Goal: Task Accomplishment & Management: Complete application form

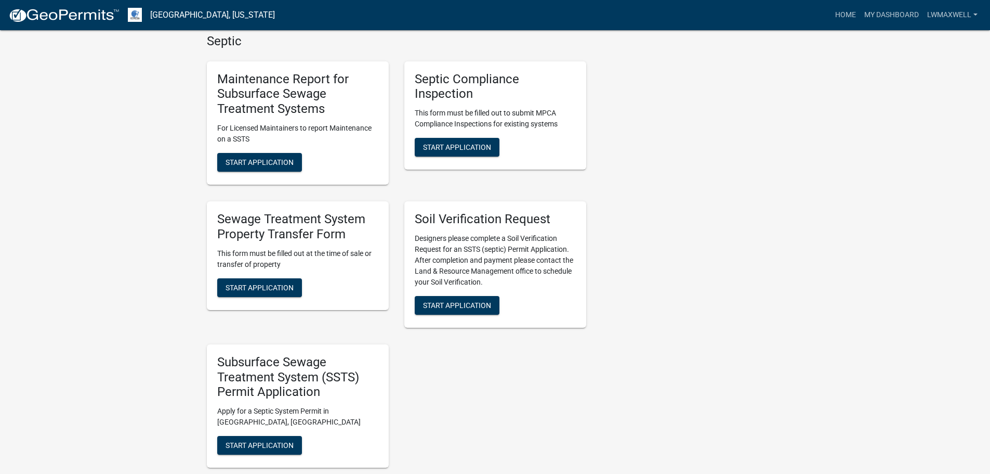
scroll to position [468, 0]
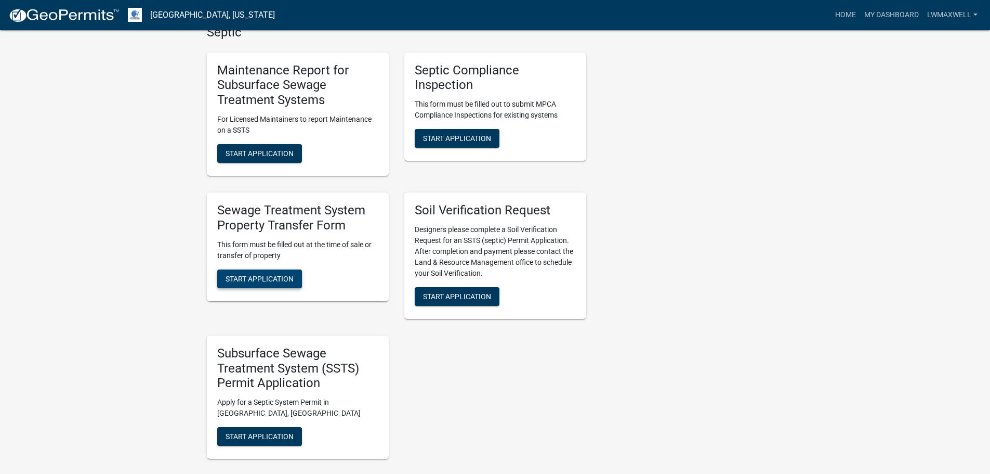
click at [278, 269] on button "Start Application" at bounding box center [259, 278] width 85 height 19
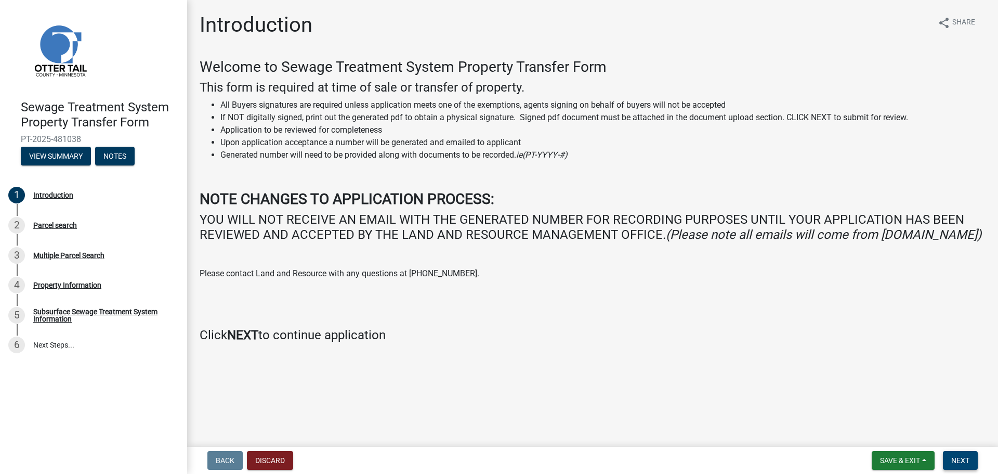
click at [496, 384] on button "Next" at bounding box center [960, 460] width 35 height 19
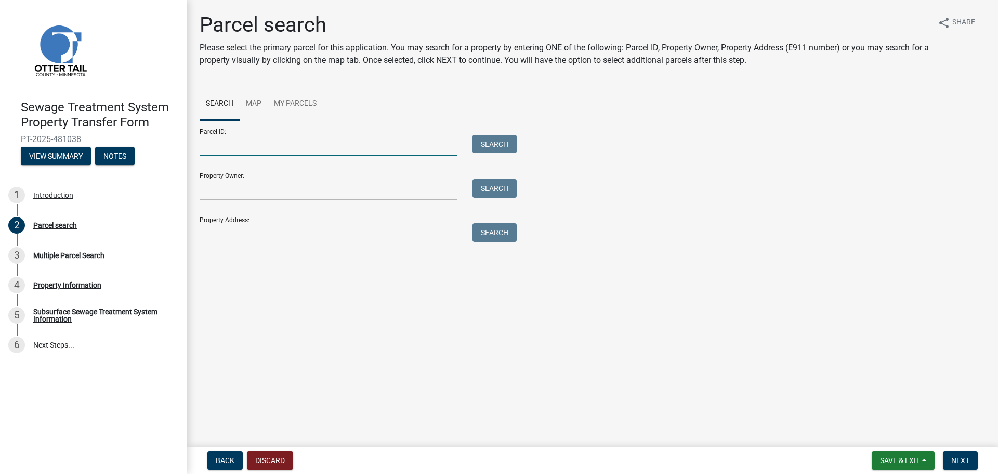
click at [242, 142] on input "Parcel ID:" at bounding box center [328, 145] width 257 height 21
click at [231, 156] on form "Parcel ID: Search Property Owner: Search Property Address: Search" at bounding box center [356, 182] width 312 height 124
click at [231, 147] on input "Parcel ID:" at bounding box center [328, 145] width 257 height 21
paste input "14-000-25-0197-003"
type input "14-000-25-0197-003"
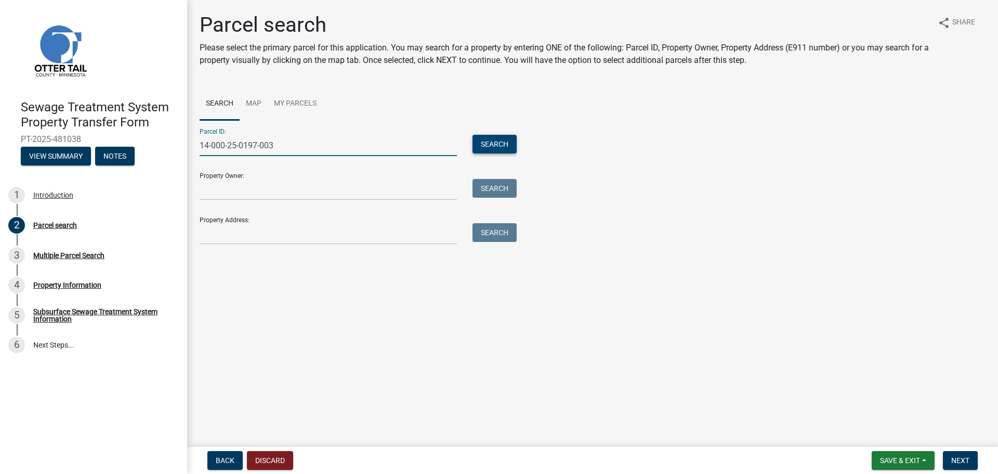
click at [496, 142] on button "Search" at bounding box center [494, 144] width 44 height 19
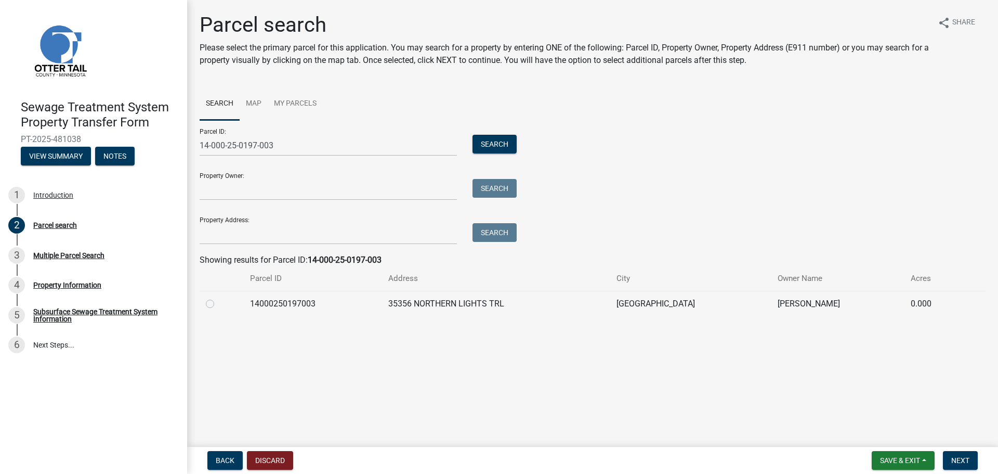
click at [218, 297] on label at bounding box center [218, 297] width 0 height 0
click at [218, 304] on input "radio" at bounding box center [221, 300] width 7 height 7
radio input "true"
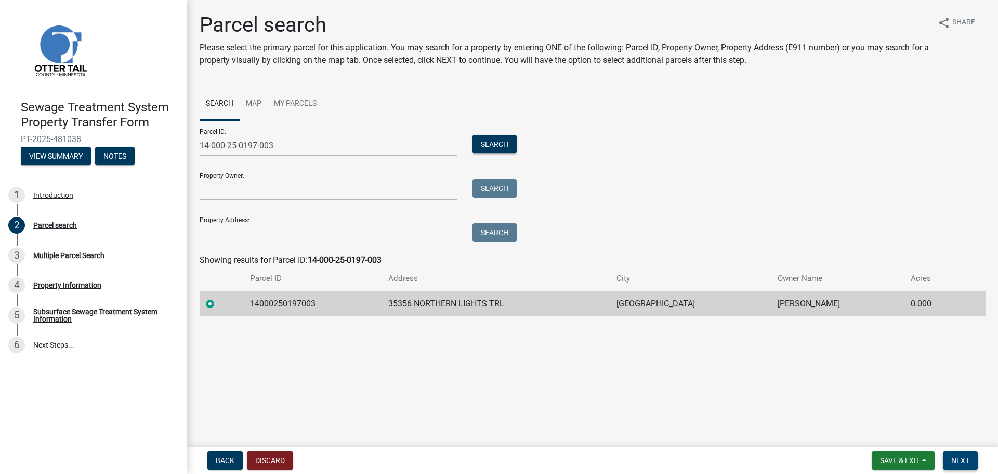
click at [496, 384] on span "Next" at bounding box center [960, 460] width 18 height 8
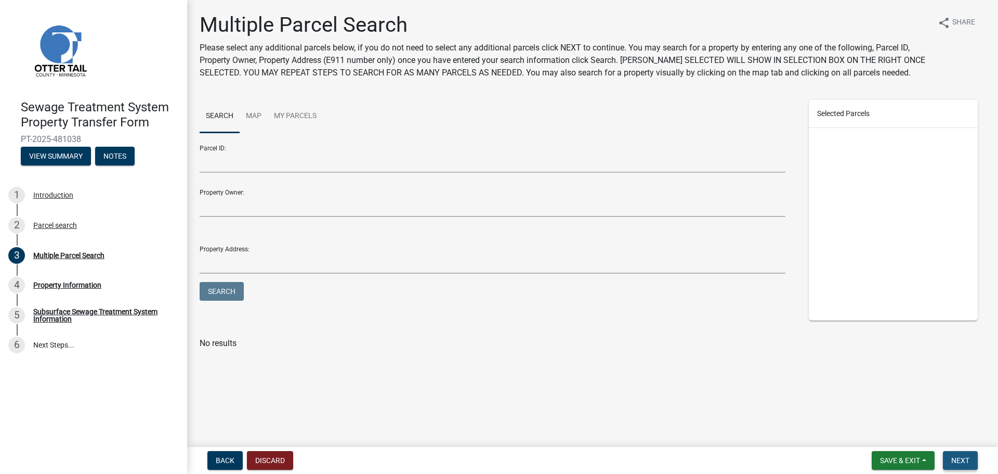
click at [496, 384] on span "Next" at bounding box center [960, 460] width 18 height 8
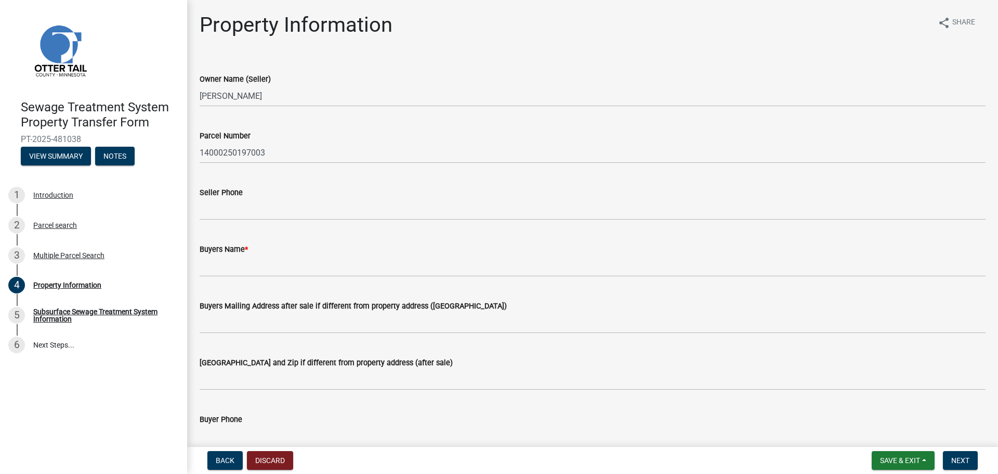
drag, startPoint x: 235, startPoint y: 252, endPoint x: 235, endPoint y: 259, distance: 6.8
click at [235, 253] on label "Buyers Name *" at bounding box center [224, 249] width 48 height 7
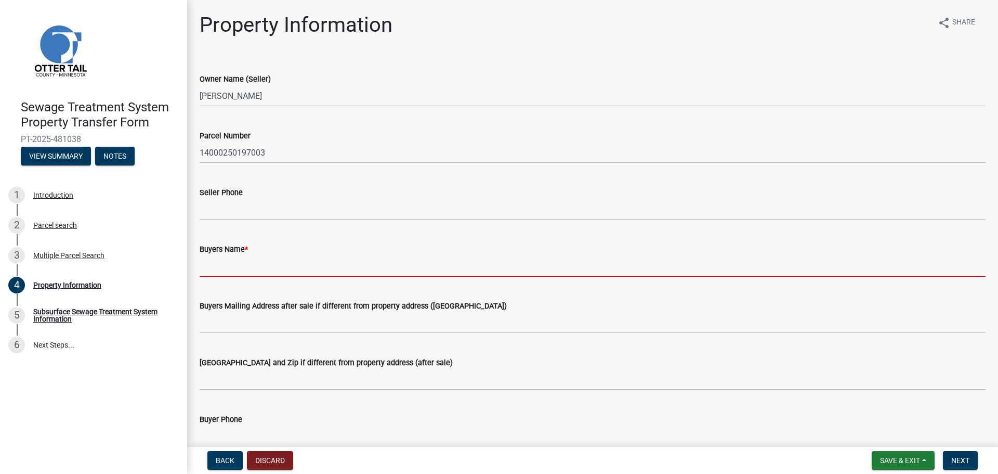
click at [235, 255] on input "Buyers Name *" at bounding box center [593, 265] width 786 height 21
click at [235, 261] on input "Buyers Name *" at bounding box center [593, 265] width 786 height 21
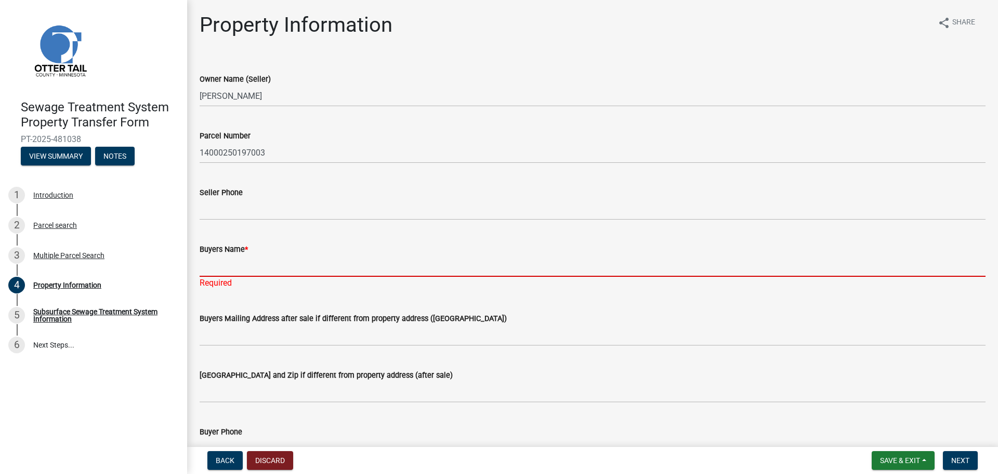
click at [238, 259] on input "Buyers Name *" at bounding box center [593, 265] width 786 height 21
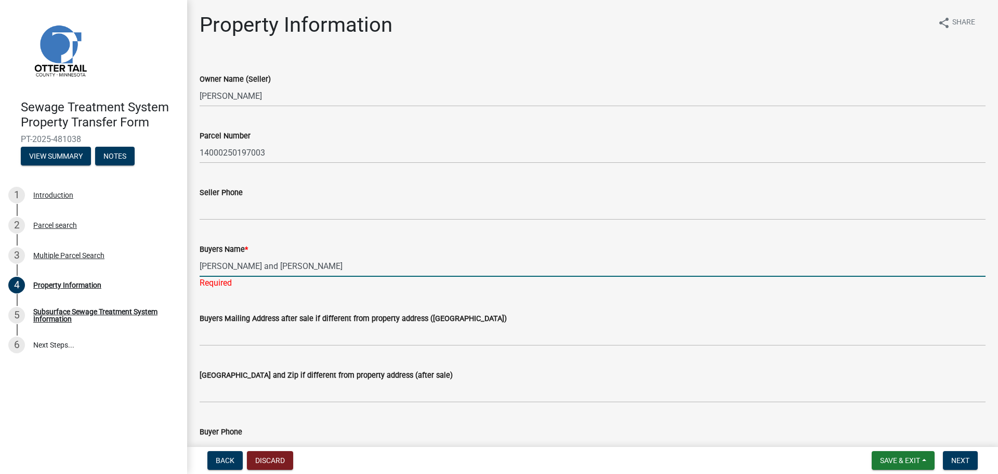
type input "[PERSON_NAME] and [PERSON_NAME]"
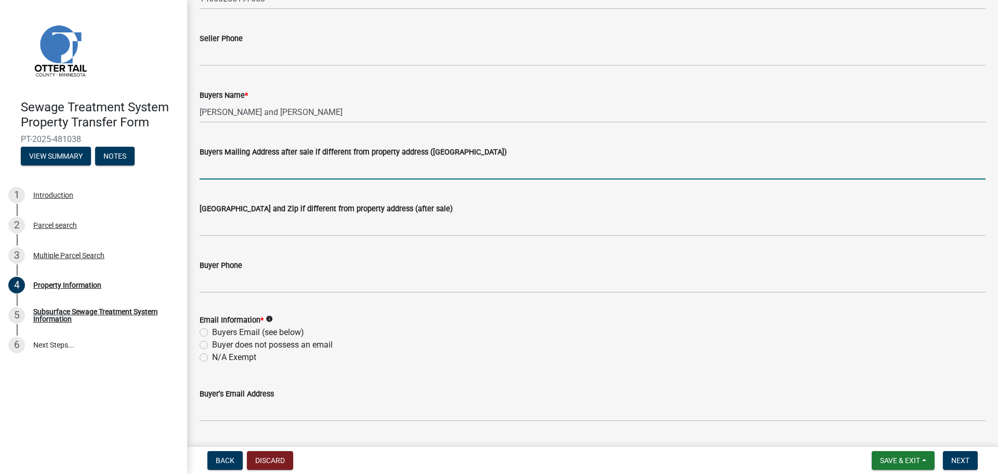
scroll to position [156, 0]
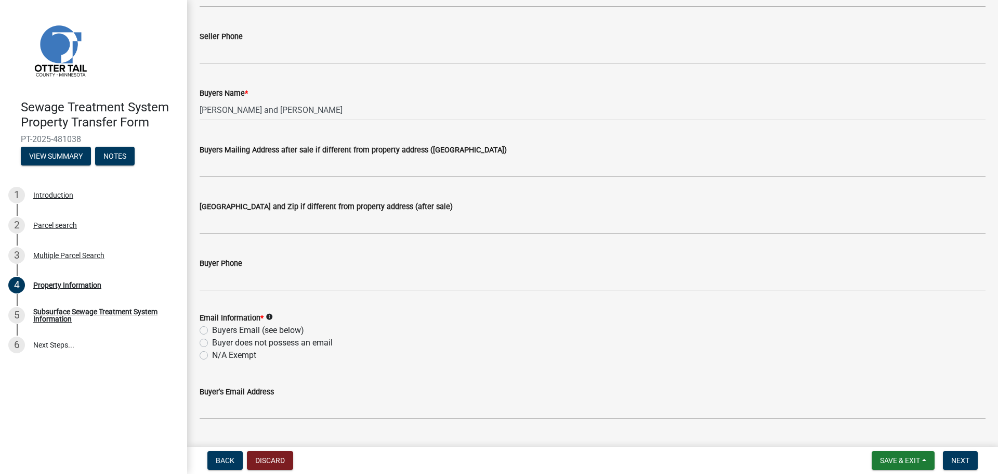
click at [212, 329] on label "Buyers Email (see below)" at bounding box center [258, 330] width 92 height 12
click at [212, 329] on input "Buyers Email (see below)" at bounding box center [215, 327] width 7 height 7
radio input "true"
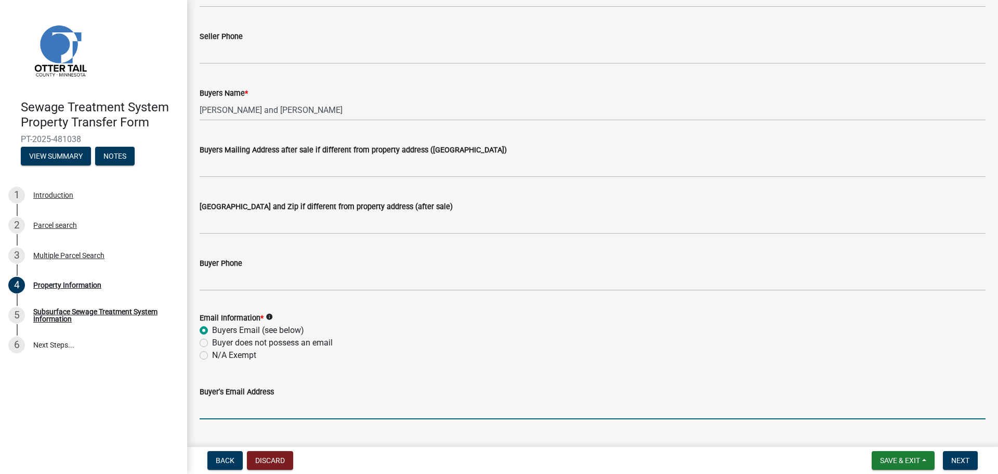
click at [233, 384] on input "Buyer's Email Address" at bounding box center [593, 408] width 786 height 21
paste input "[EMAIL_ADDRESS][DOMAIN_NAME]"
type input "[EMAIL_ADDRESS][DOMAIN_NAME]"
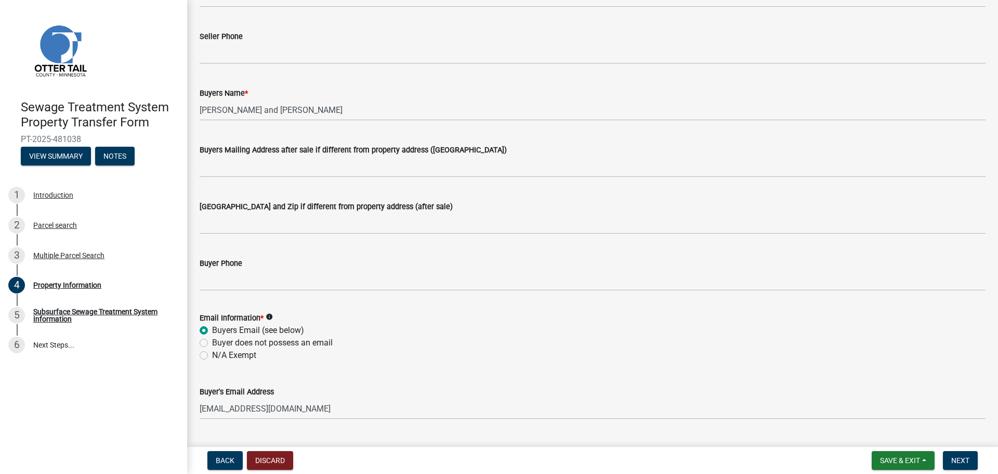
scroll to position [400, 0]
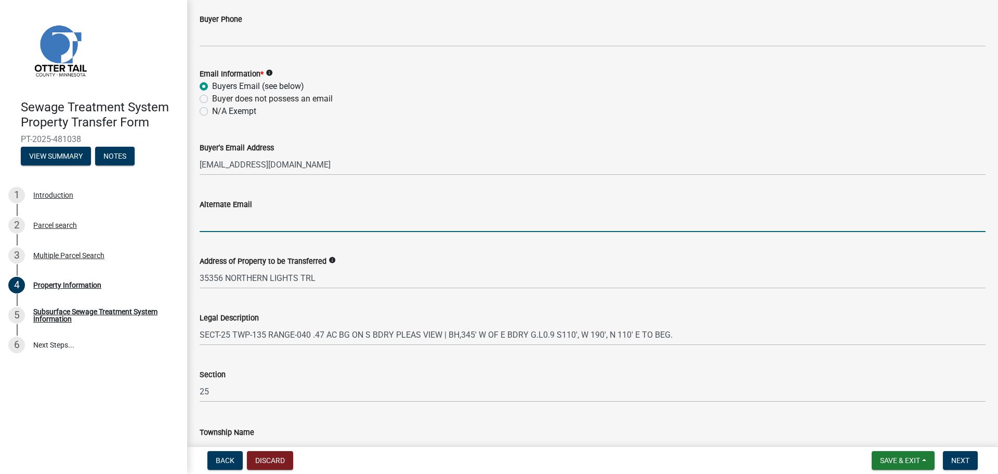
click at [253, 227] on input "Alternate Email" at bounding box center [593, 221] width 786 height 21
paste input "[EMAIL_ADDRESS][DOMAIN_NAME]"
type input "[EMAIL_ADDRESS][DOMAIN_NAME]"
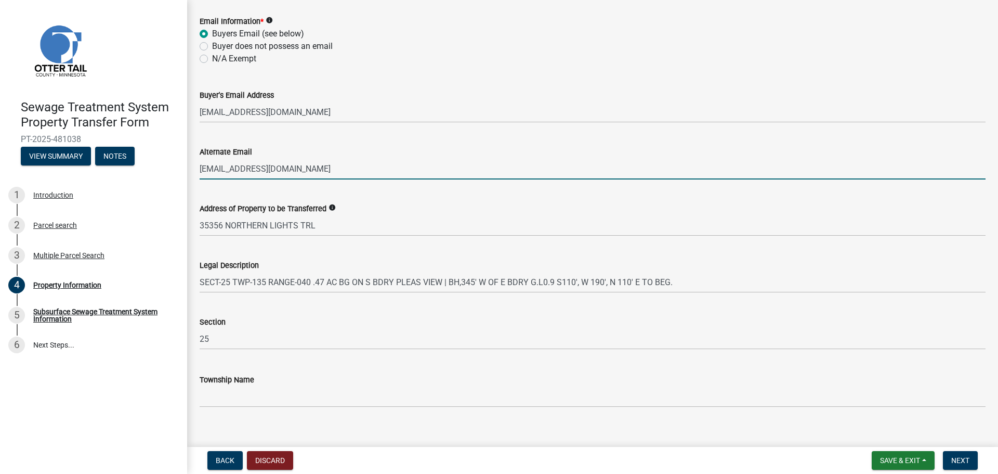
scroll to position [466, 0]
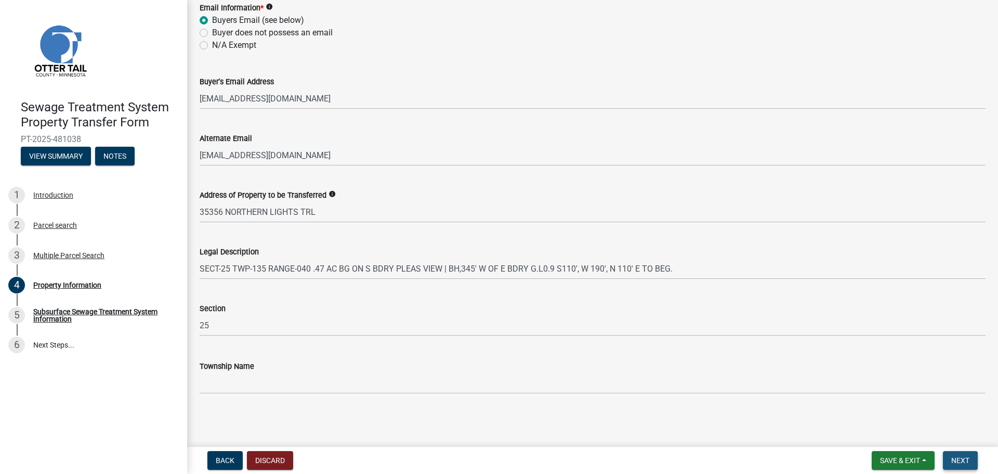
click at [496, 384] on span "Next" at bounding box center [960, 460] width 18 height 8
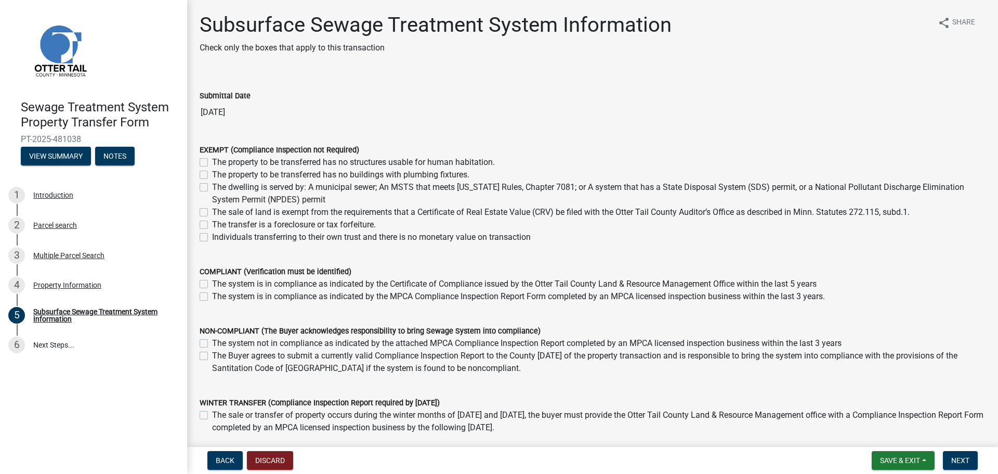
click at [275, 162] on label "The property to be transferred has no structures usable for human habitation." at bounding box center [353, 162] width 283 height 12
click at [219, 162] on input "The property to be transferred has no structures usable for human habitation." at bounding box center [215, 159] width 7 height 7
checkbox input "true"
checkbox input "false"
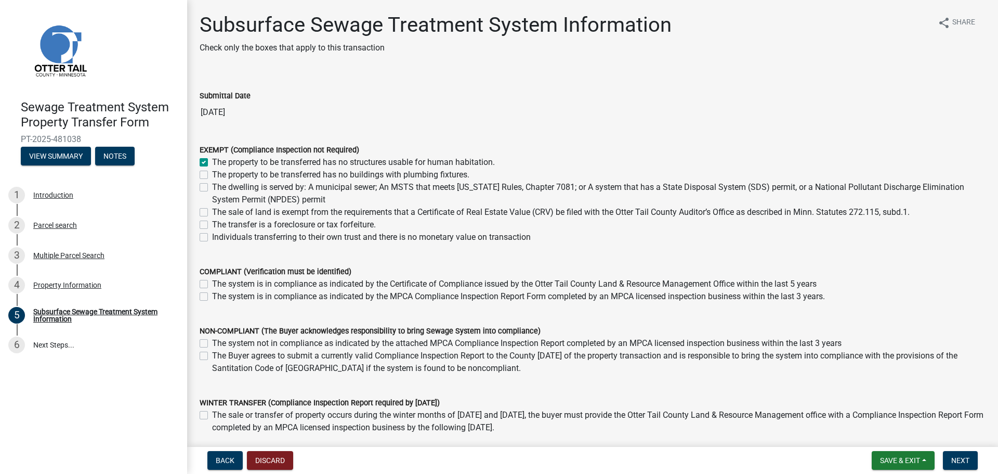
checkbox input "false"
click at [496, 384] on button "Next" at bounding box center [960, 460] width 35 height 19
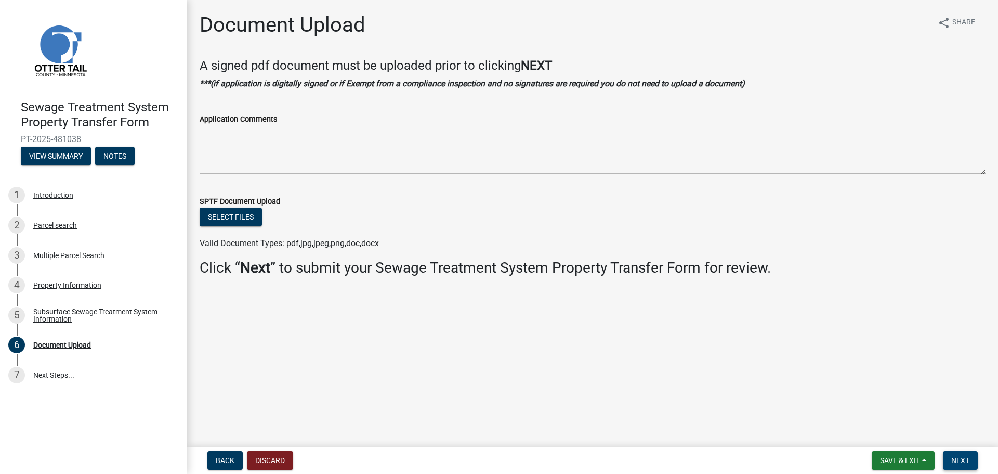
click at [496, 384] on span "Next" at bounding box center [960, 460] width 18 height 8
